Goal: Task Accomplishment & Management: Manage account settings

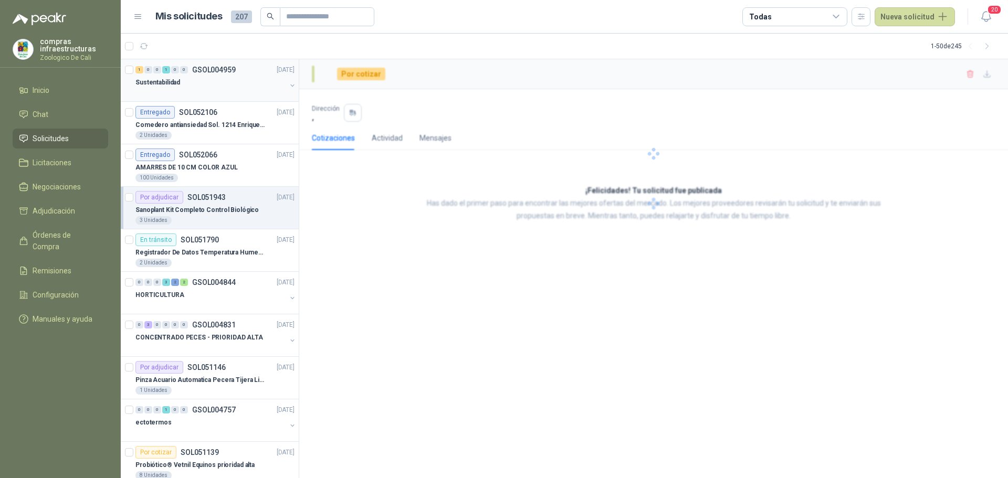
click at [219, 84] on div "Sustentabilidad" at bounding box center [210, 82] width 151 height 13
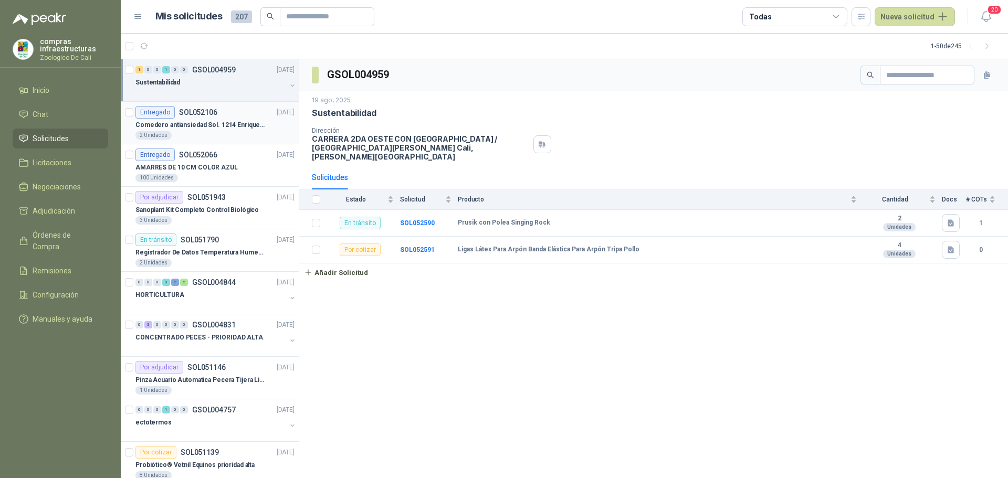
click at [205, 112] on p "SOL052106" at bounding box center [198, 112] width 38 height 7
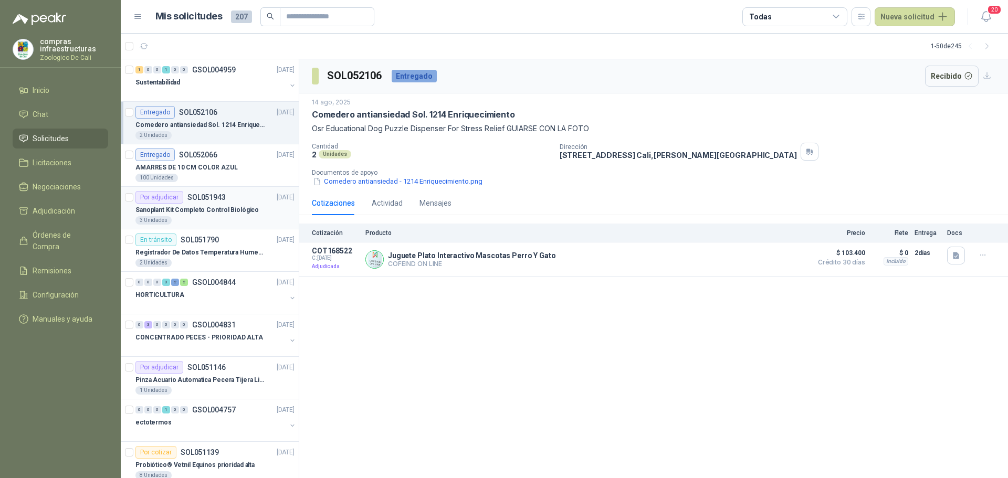
click at [244, 208] on p "Sanoplant Kit Completo Control Biológico" at bounding box center [196, 210] width 123 height 10
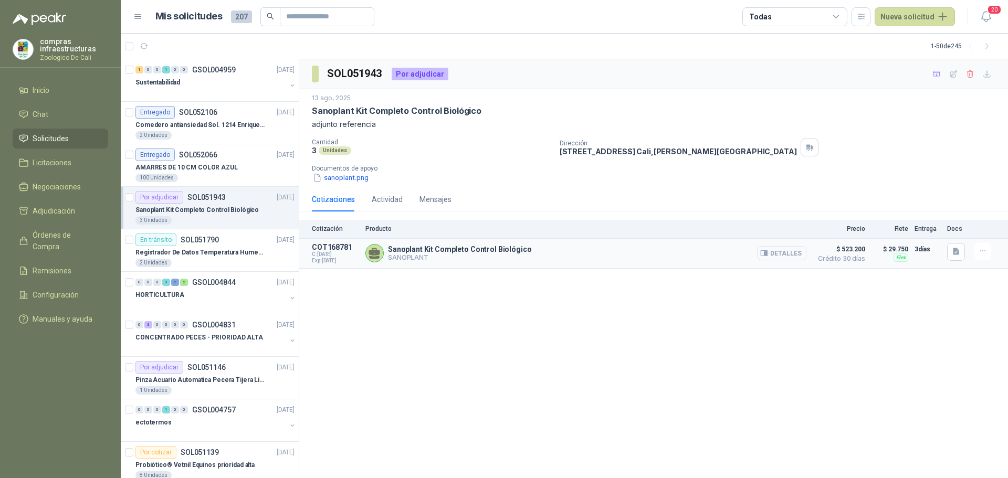
click at [785, 253] on button "Detalles" at bounding box center [781, 253] width 49 height 14
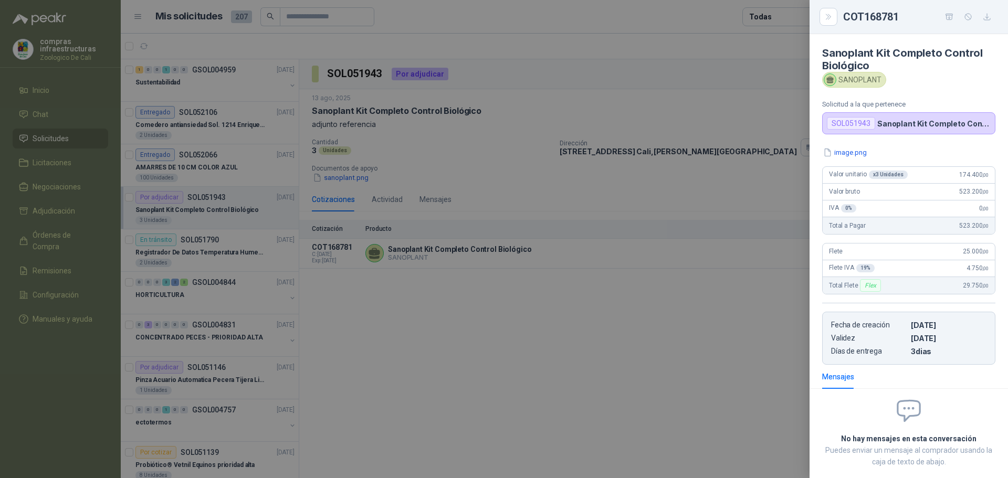
scroll to position [56, 0]
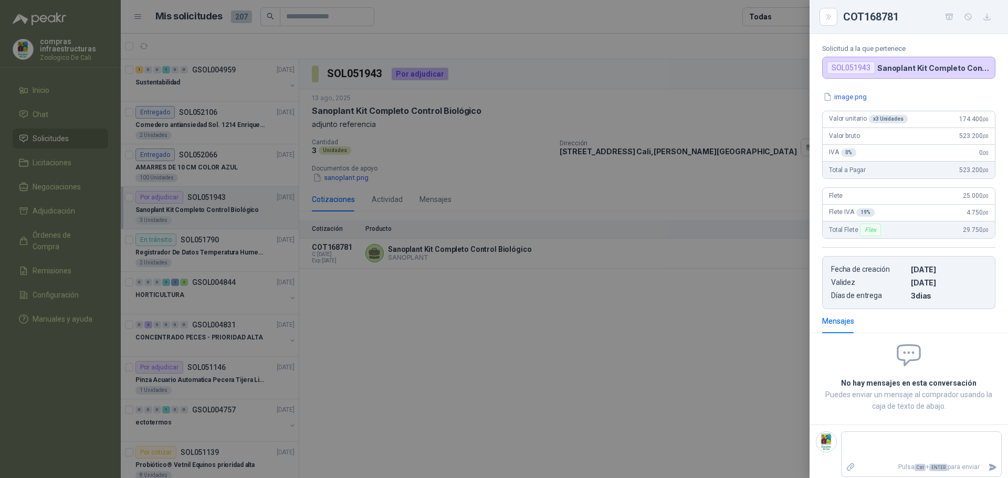
click at [567, 308] on div at bounding box center [504, 239] width 1008 height 478
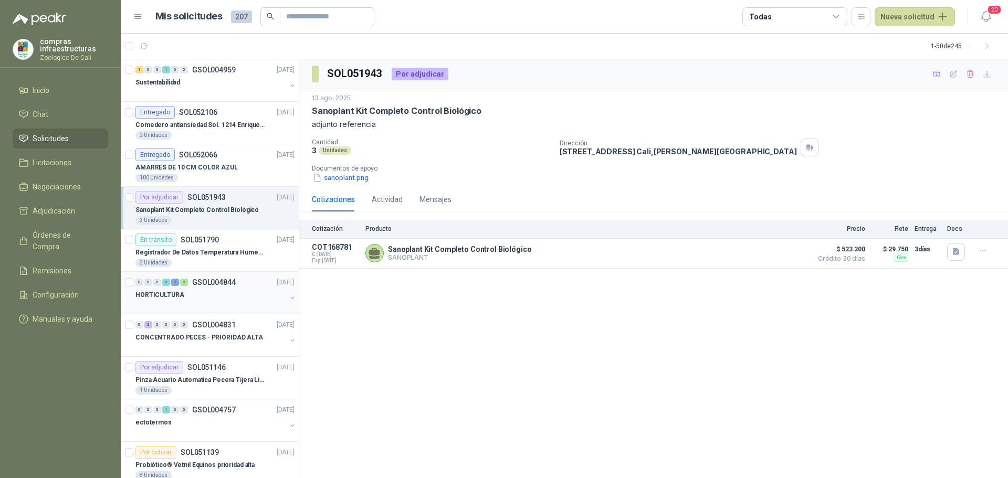
click at [182, 292] on div "HORTICULTURA" at bounding box center [210, 295] width 151 height 13
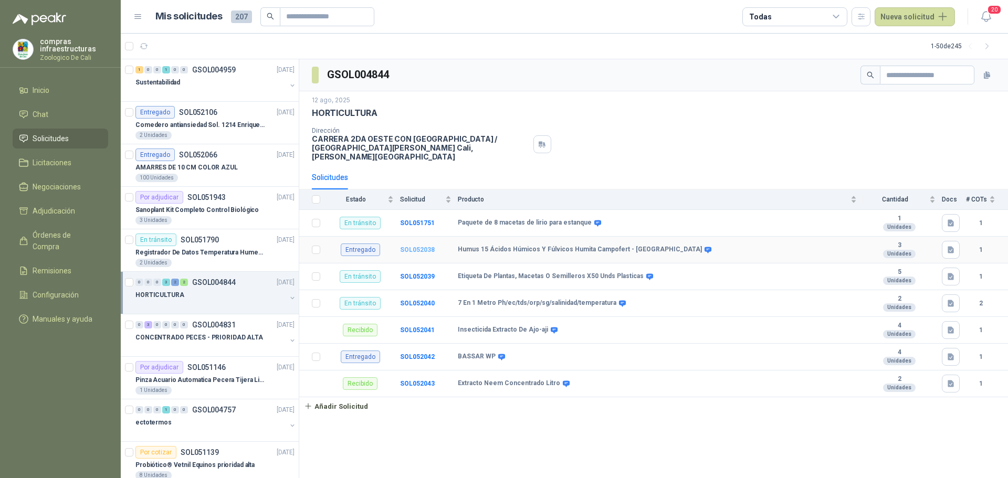
click at [423, 246] on b "SOL052038" at bounding box center [417, 249] width 35 height 7
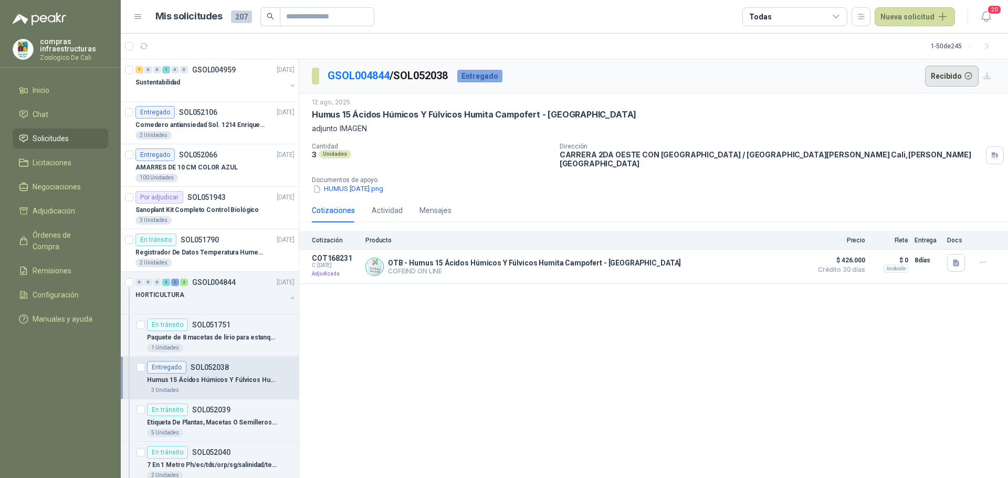
click at [961, 71] on button "Recibido" at bounding box center [952, 76] width 54 height 21
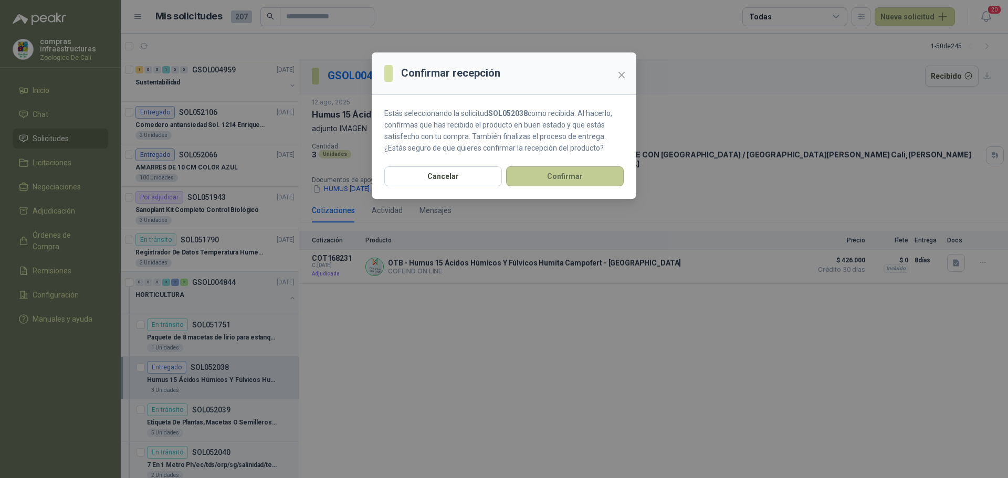
click at [596, 174] on button "Confirmar" at bounding box center [565, 176] width 118 height 20
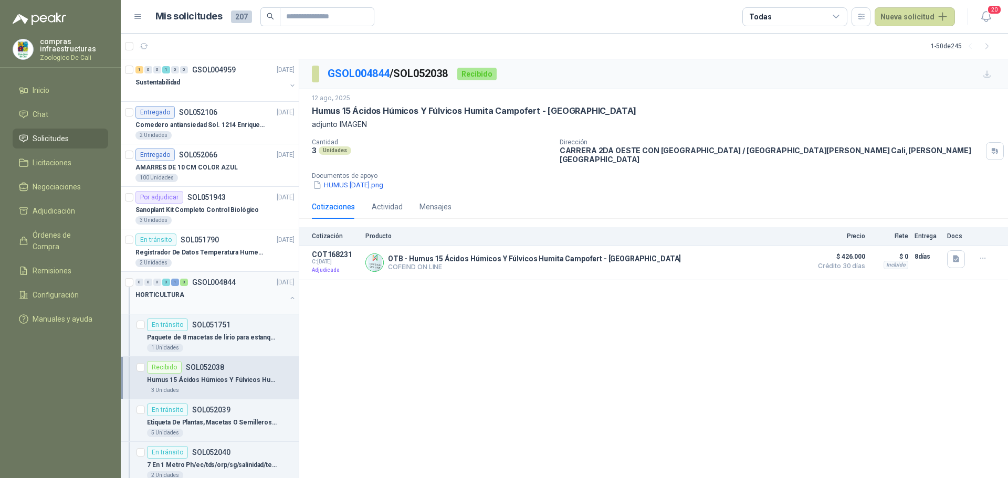
click at [217, 293] on div "HORTICULTURA" at bounding box center [210, 295] width 151 height 13
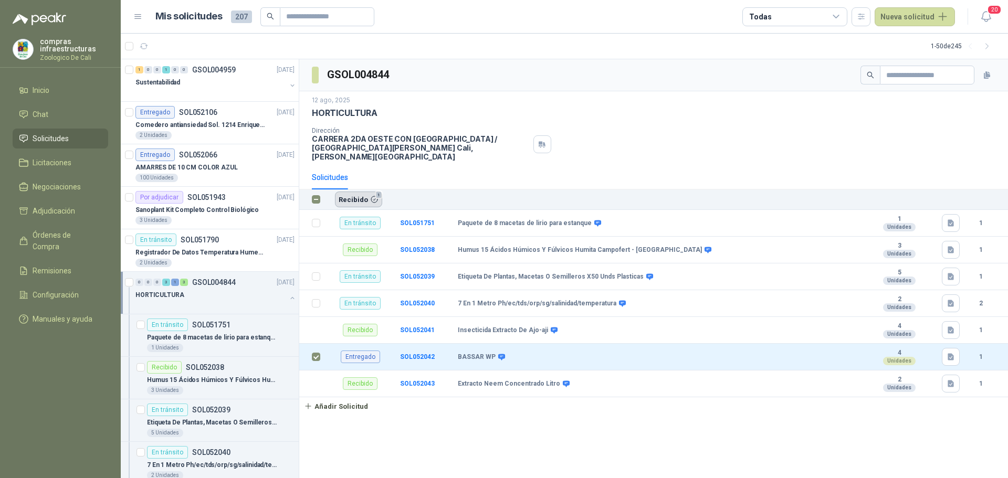
click at [344, 192] on button "Recibido 1" at bounding box center [358, 200] width 47 height 16
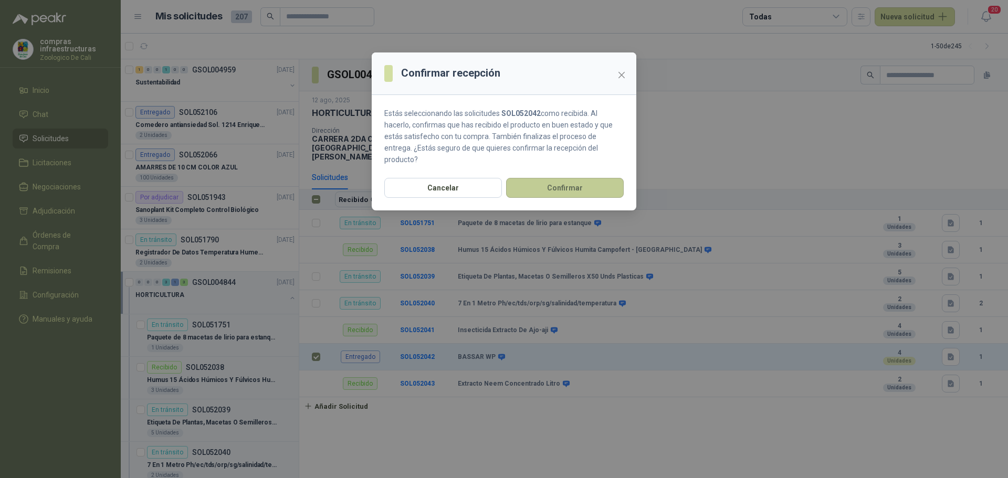
click at [551, 178] on button "Confirmar" at bounding box center [565, 188] width 118 height 20
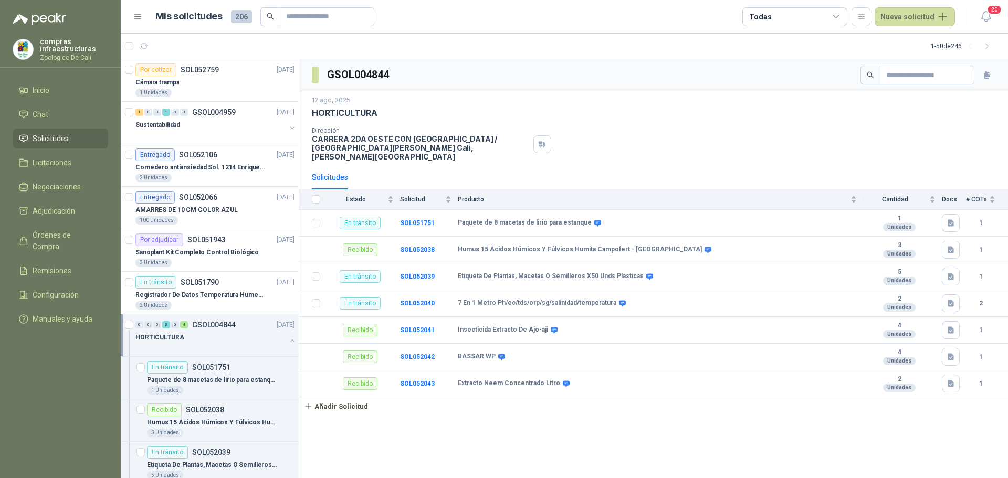
click at [57, 142] on span "Solicitudes" at bounding box center [51, 139] width 36 height 12
